Goal: Transaction & Acquisition: Purchase product/service

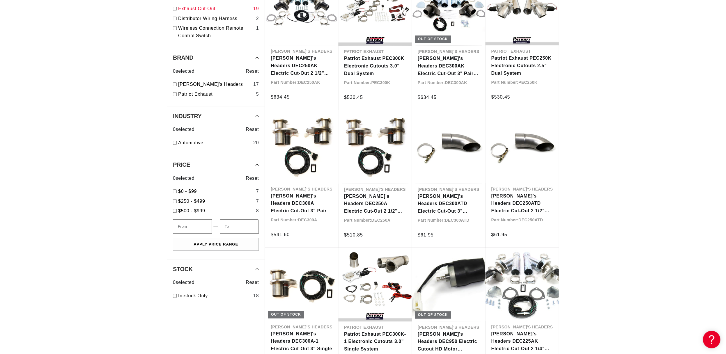
scroll to position [270, 0]
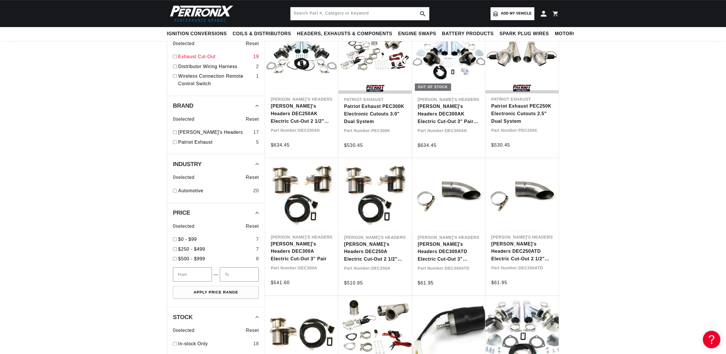
scroll to position [213, 0]
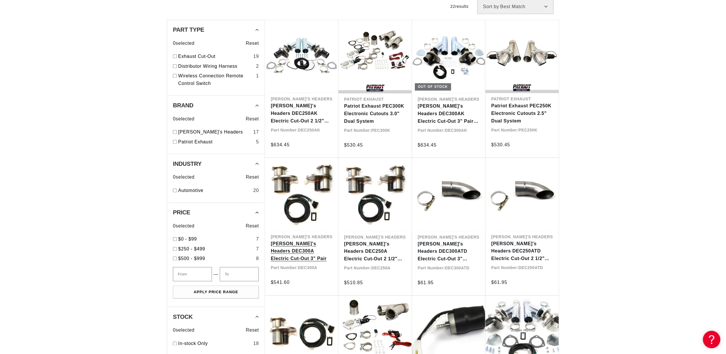
click at [287, 243] on link "[PERSON_NAME]'s Headers DEC300A Electric Cut-Out 3" Pair" at bounding box center [302, 251] width 62 height 22
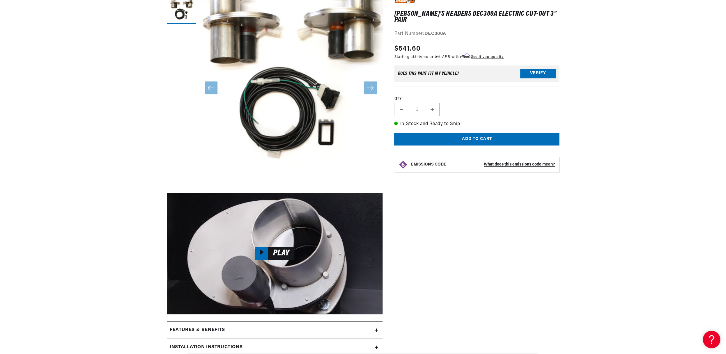
scroll to position [100, 0]
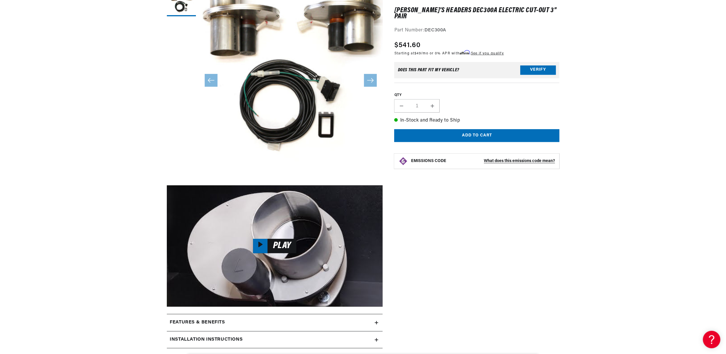
click at [261, 245] on icon "Load video:" at bounding box center [260, 245] width 4 height 6
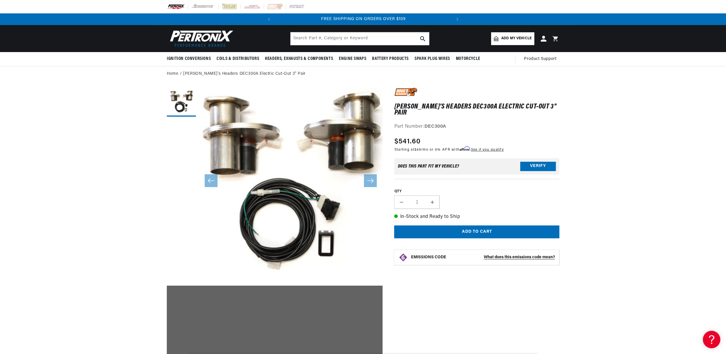
scroll to position [0, 177]
click at [184, 107] on button "Load image 1 in gallery view" at bounding box center [181, 102] width 29 height 29
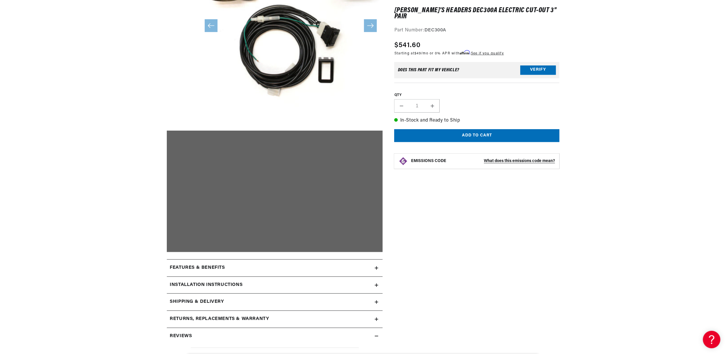
scroll to position [0, 176]
